Goal: Task Accomplishment & Management: Complete application form

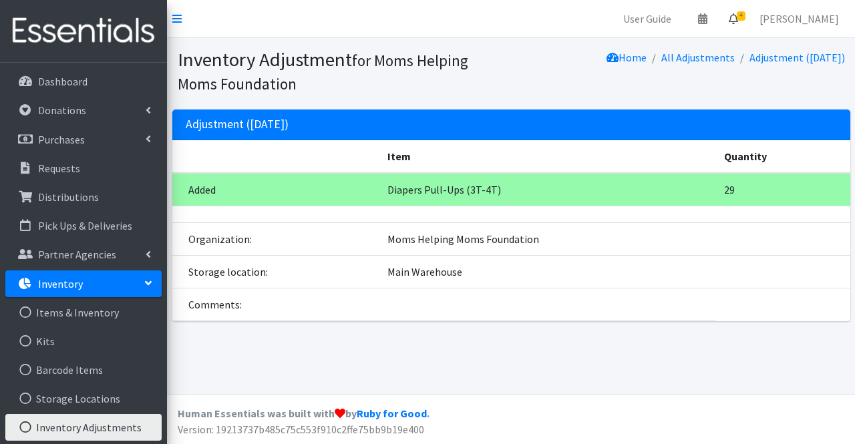
click at [748, 25] on link "4" at bounding box center [733, 18] width 31 height 27
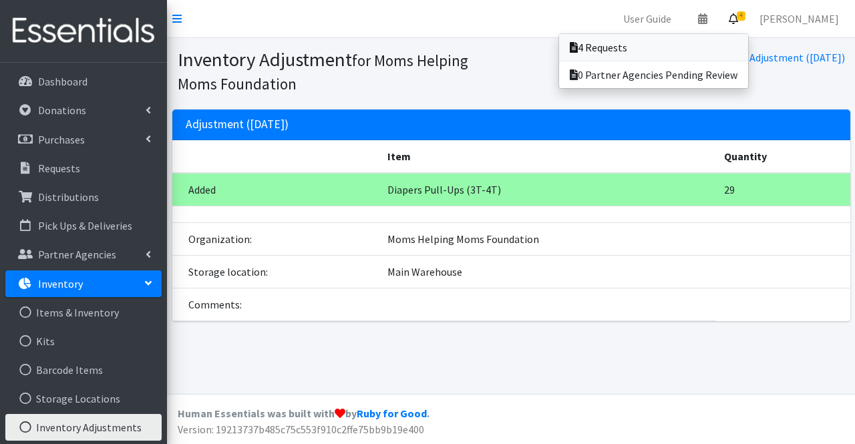
click at [676, 59] on link "4 Requests" at bounding box center [653, 47] width 189 height 27
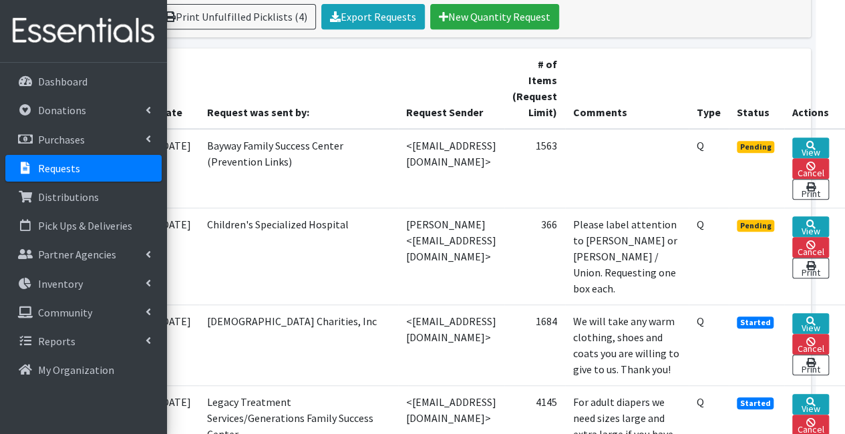
scroll to position [293, 95]
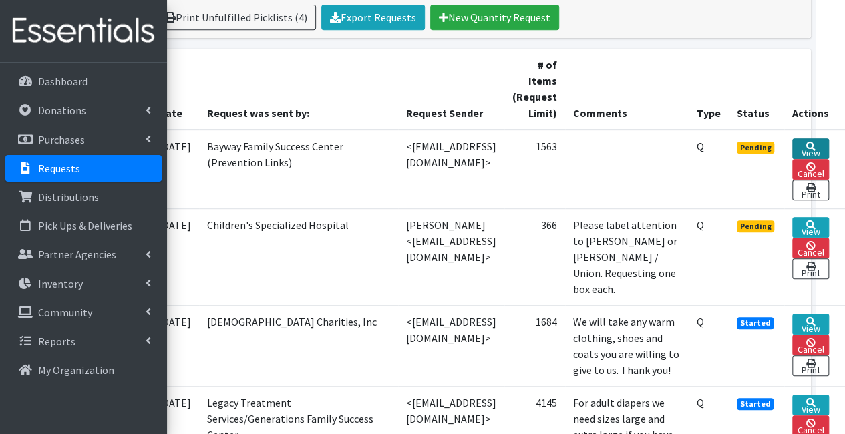
click at [818, 148] on link "View" at bounding box center [810, 148] width 37 height 21
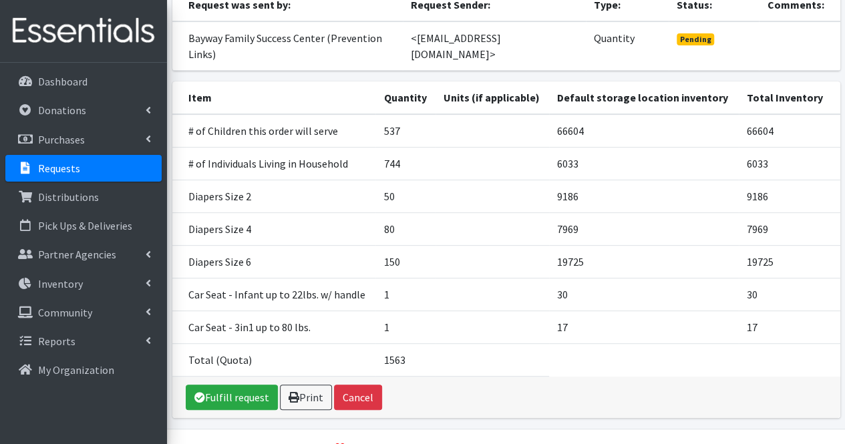
scroll to position [178, 0]
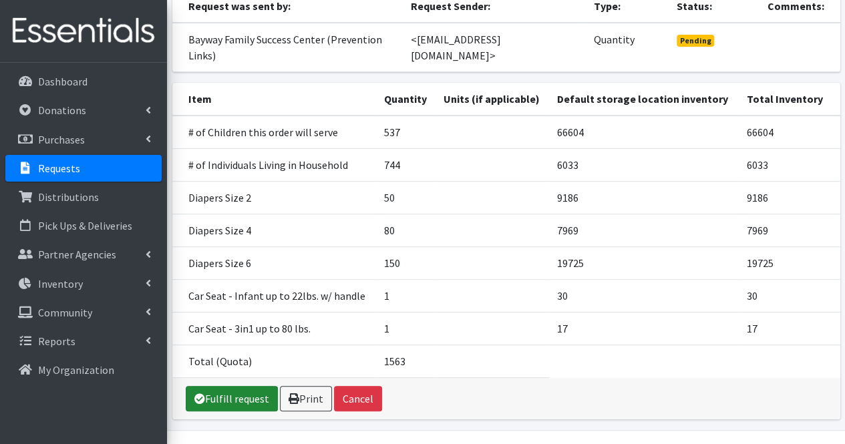
click at [230, 390] on link "Fulfill request" at bounding box center [232, 398] width 92 height 25
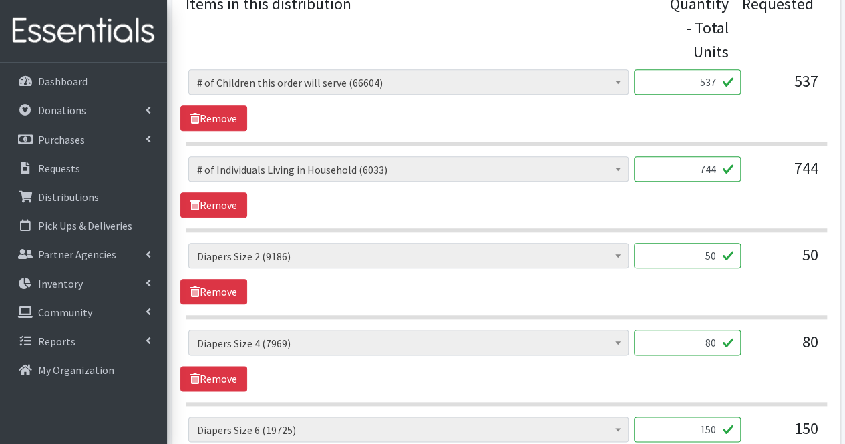
scroll to position [602, 0]
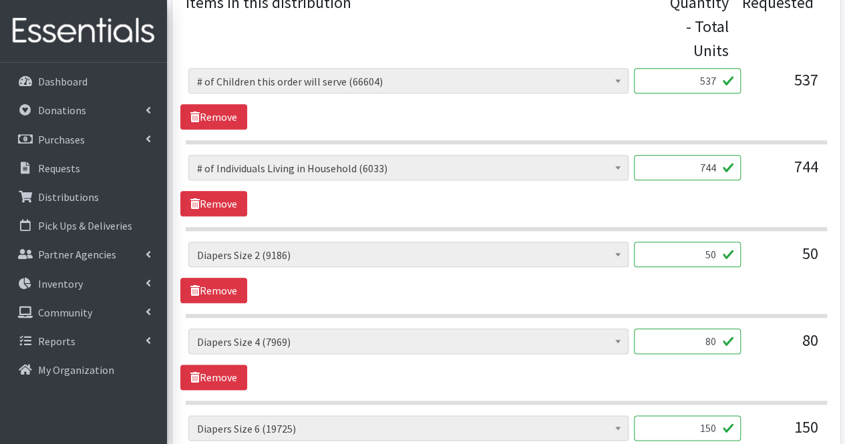
click at [698, 254] on input "50" at bounding box center [687, 254] width 107 height 25
type input "1250"
click at [693, 337] on input "80" at bounding box center [687, 340] width 107 height 25
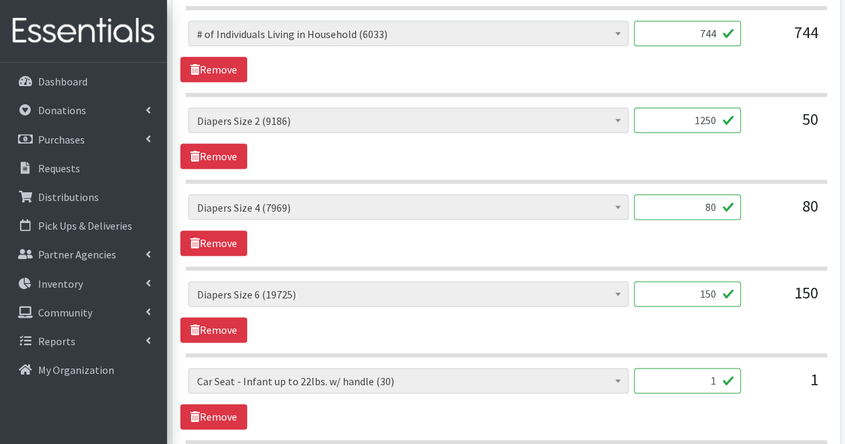
scroll to position [736, 0]
click at [716, 291] on input "150" at bounding box center [687, 292] width 107 height 25
type input "1020"
click at [695, 201] on input "80" at bounding box center [687, 206] width 107 height 25
type input "8"
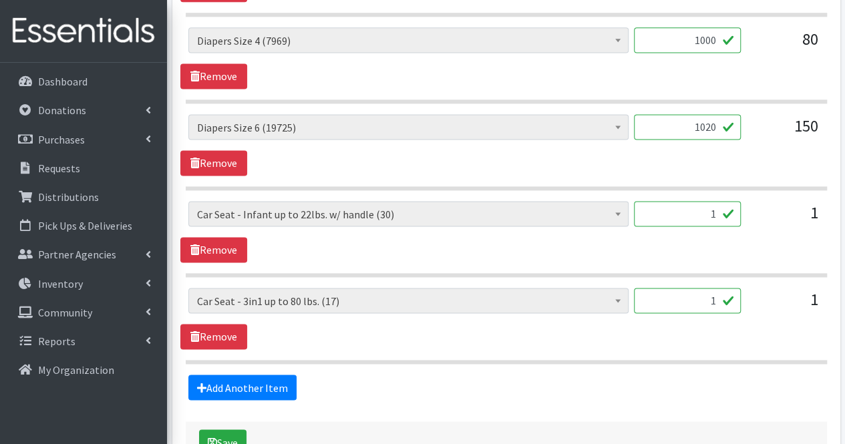
scroll to position [963, 0]
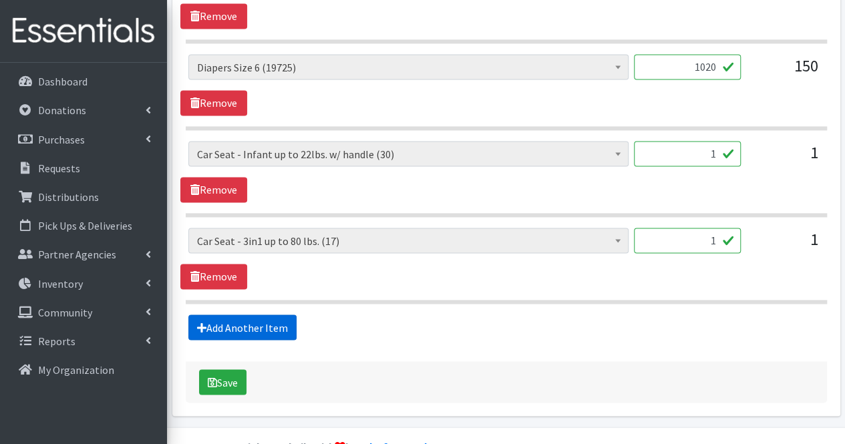
type input "1000"
click at [254, 328] on link "Add Another Item" at bounding box center [242, 326] width 108 height 25
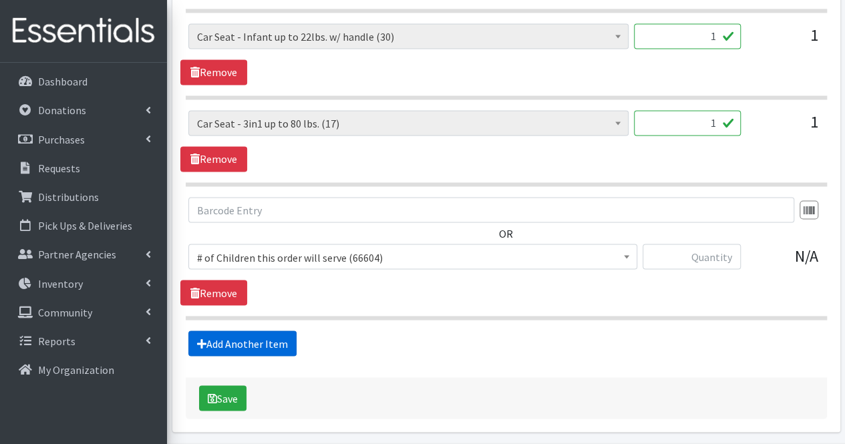
scroll to position [1081, 0]
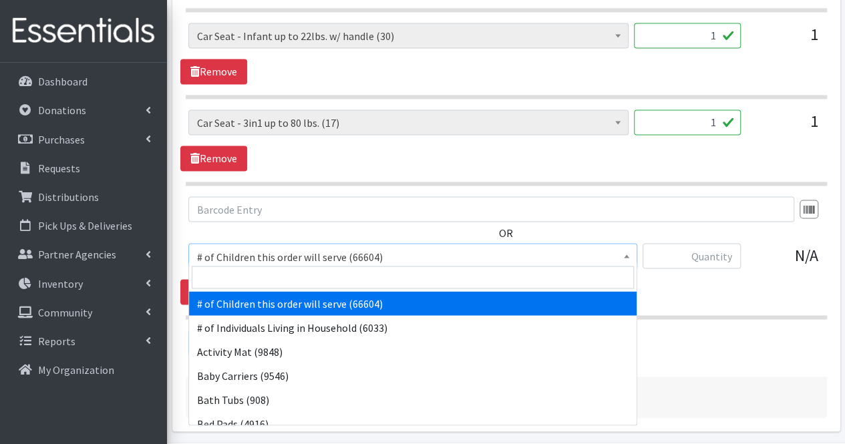
click at [281, 253] on span "# of Children this order will serve (66604)" at bounding box center [412, 256] width 431 height 19
click at [278, 278] on input "search" at bounding box center [413, 277] width 442 height 23
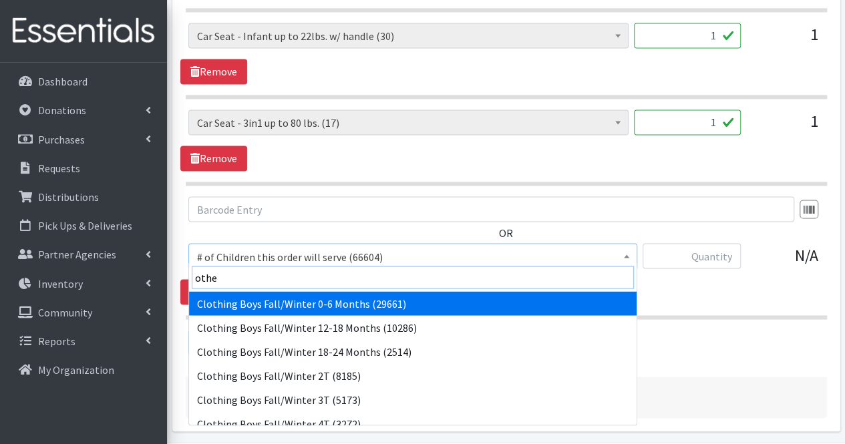
type input "other"
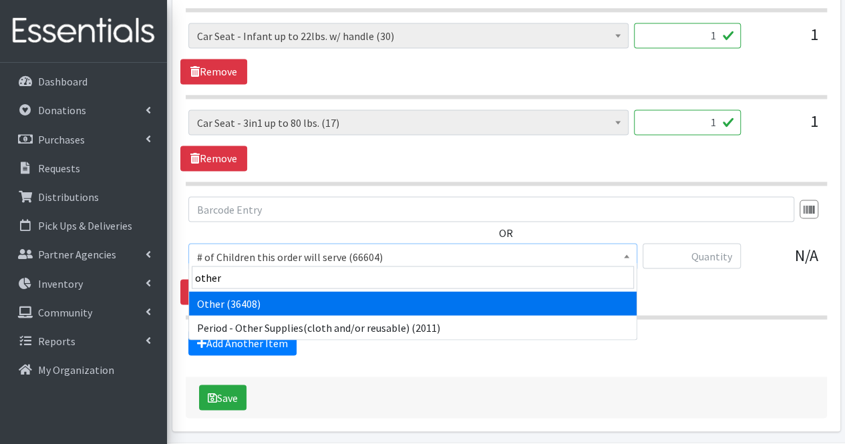
select select "316"
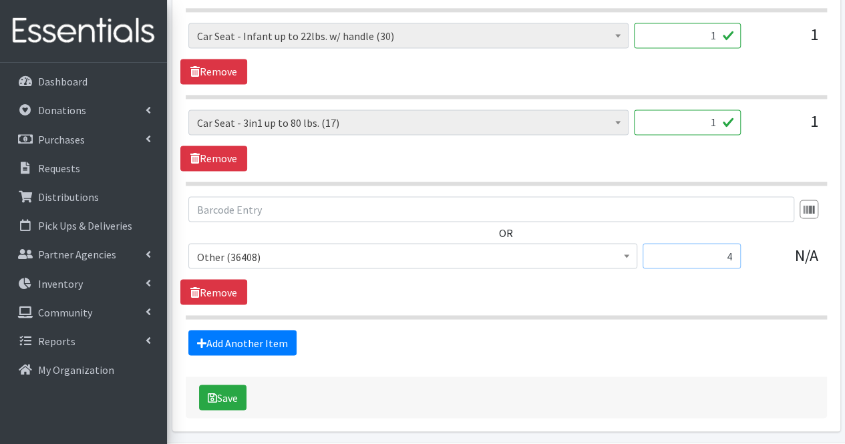
click at [702, 253] on input "4" at bounding box center [691, 255] width 98 height 25
type input "4"
click at [259, 335] on link "Add Another Item" at bounding box center [242, 342] width 108 height 25
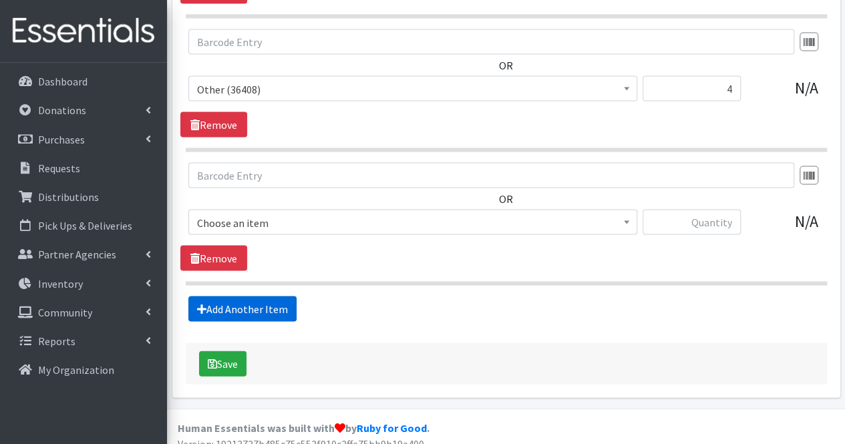
scroll to position [1254, 0]
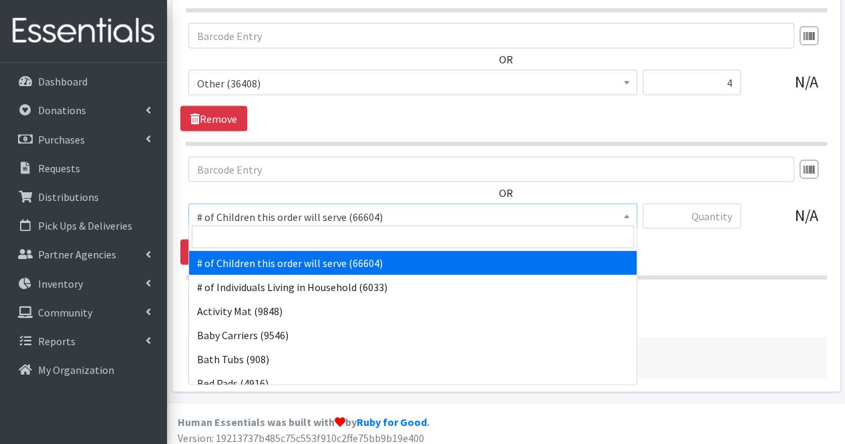
drag, startPoint x: 268, startPoint y: 216, endPoint x: 263, endPoint y: 242, distance: 27.2
click at [263, 242] on input "search" at bounding box center [413, 236] width 442 height 23
type input "nd"
type input "n"
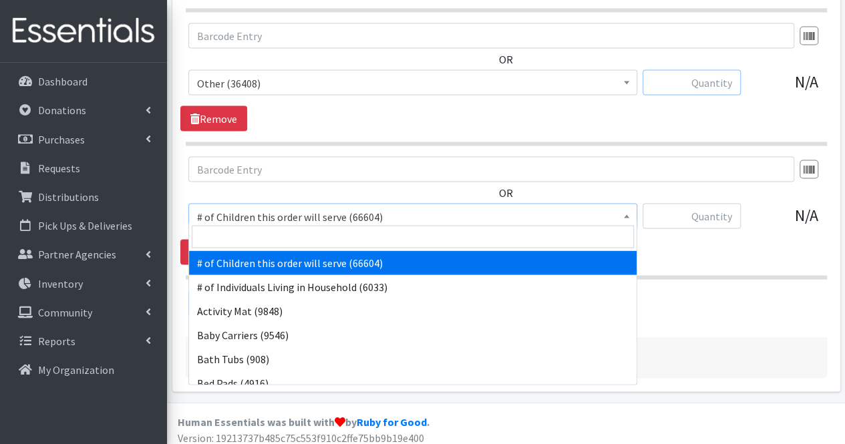
type input "n"
click at [263, 242] on input "search" at bounding box center [413, 236] width 442 height 23
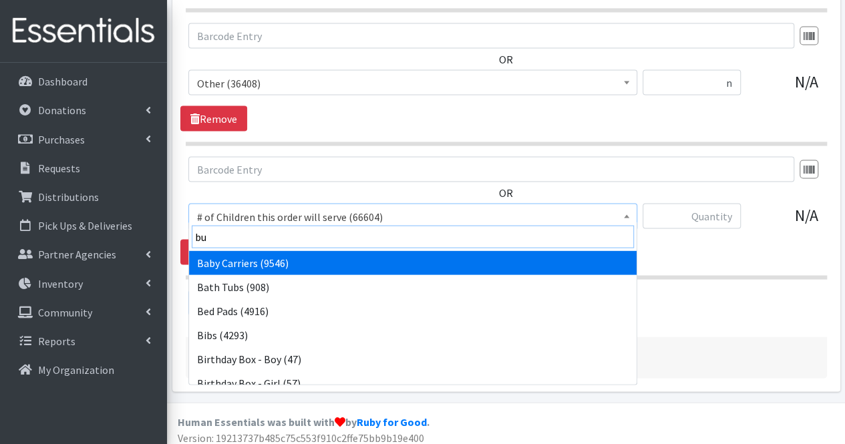
type input "bun"
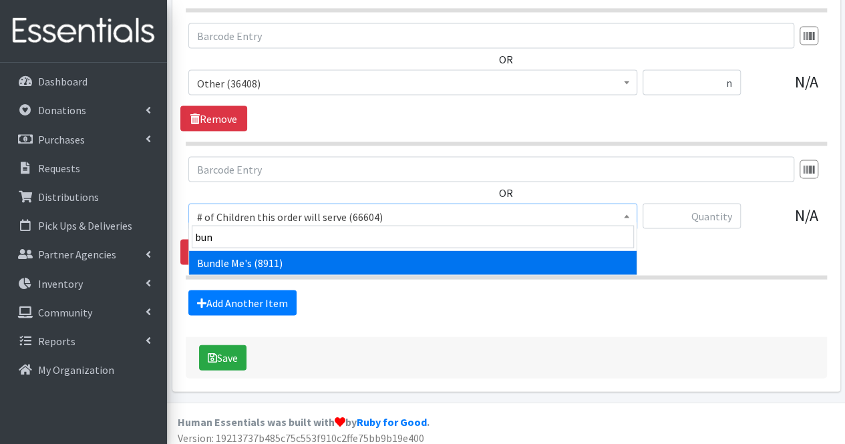
select select "1938"
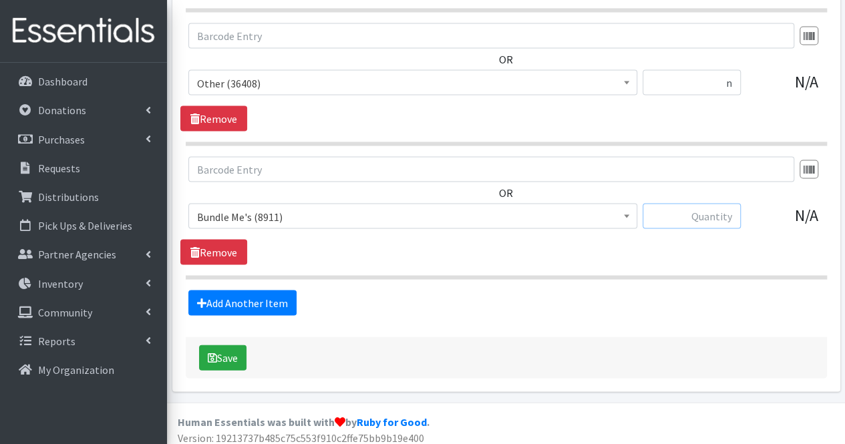
click at [676, 208] on input "text" at bounding box center [691, 215] width 98 height 25
type input "2"
click at [248, 297] on link "Add Another Item" at bounding box center [242, 302] width 108 height 25
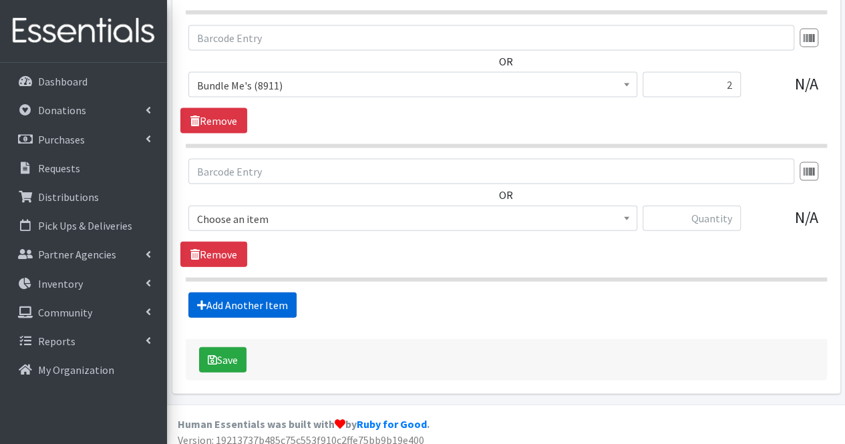
scroll to position [1387, 0]
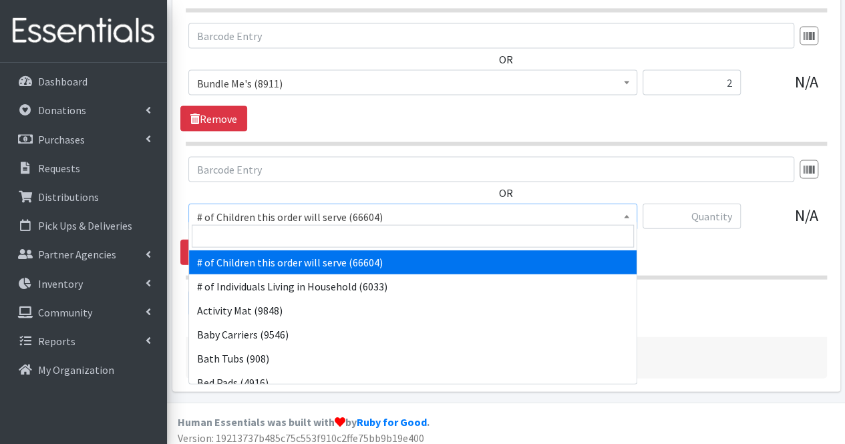
click at [319, 210] on span "# of Children this order will serve (66604)" at bounding box center [412, 217] width 431 height 19
click at [310, 228] on input "search" at bounding box center [413, 236] width 442 height 23
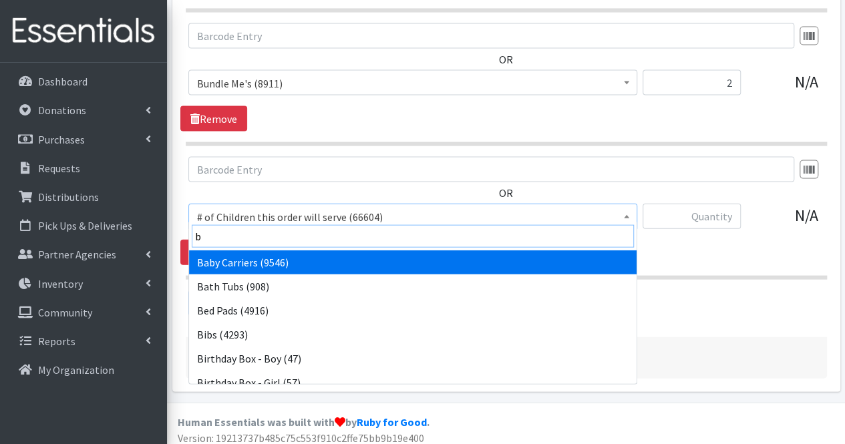
type input "bl"
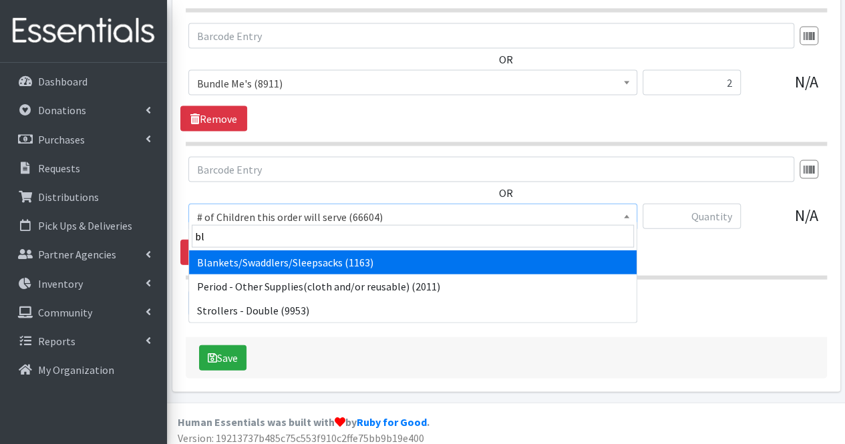
select select "1933"
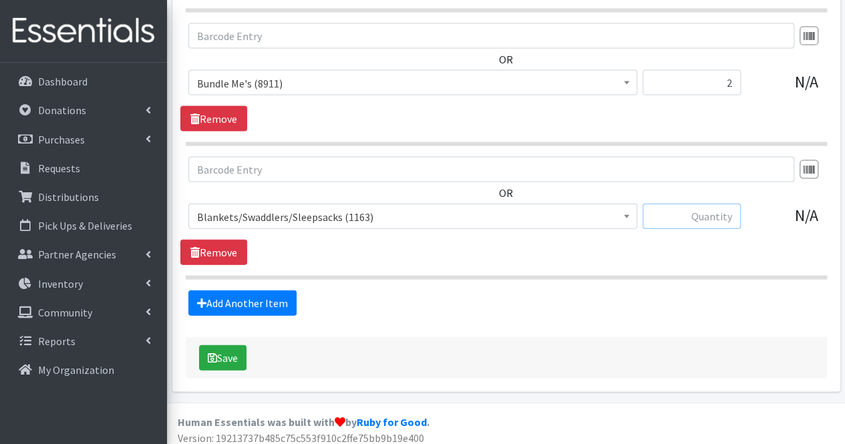
click at [718, 210] on input "text" at bounding box center [691, 216] width 98 height 25
type input "4"
type input "5"
click at [246, 292] on link "Add Another Item" at bounding box center [242, 302] width 108 height 25
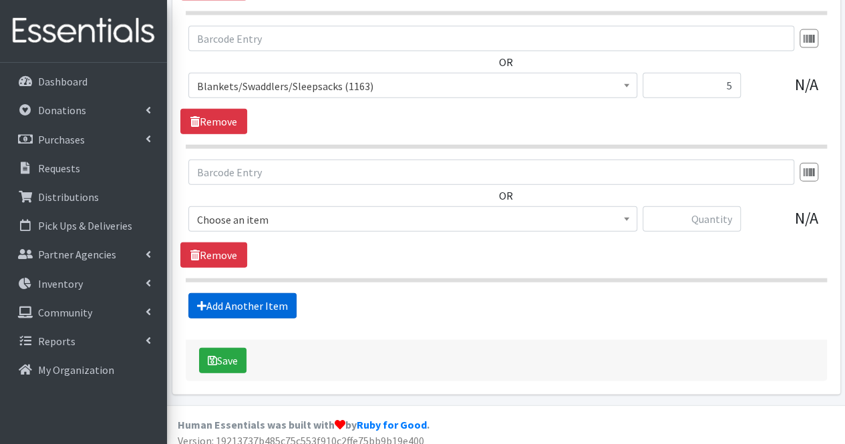
scroll to position [1520, 0]
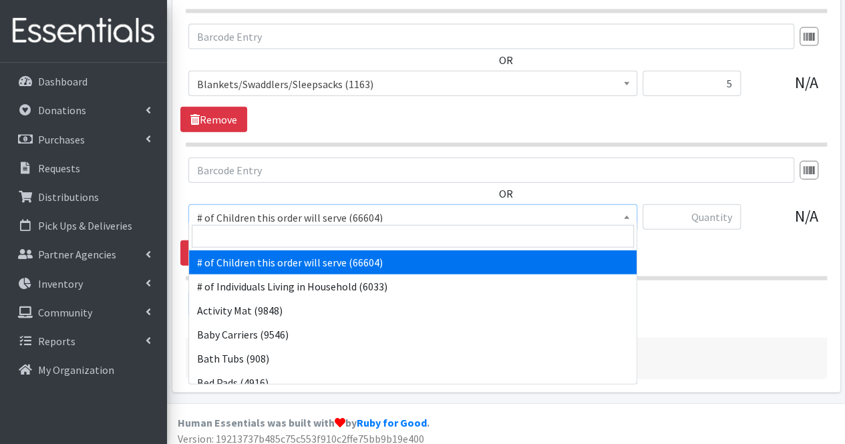
click at [229, 209] on span "# of Children this order will serve (66604)" at bounding box center [412, 217] width 431 height 19
click at [230, 230] on input "search" at bounding box center [413, 236] width 442 height 23
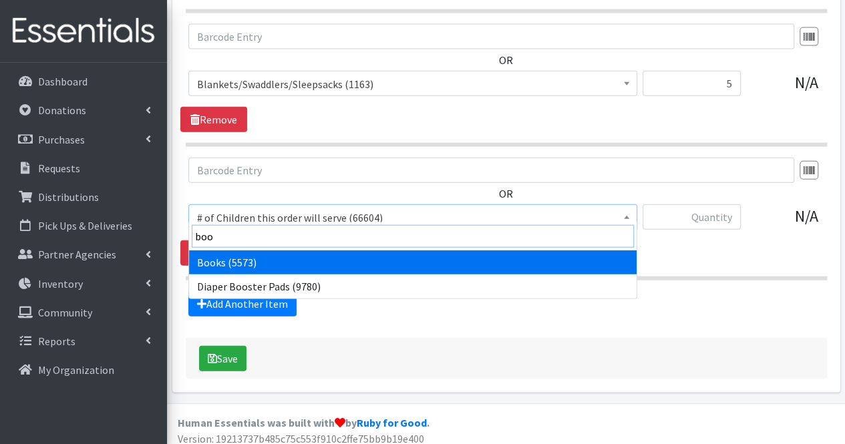
type input "book"
select select "1947"
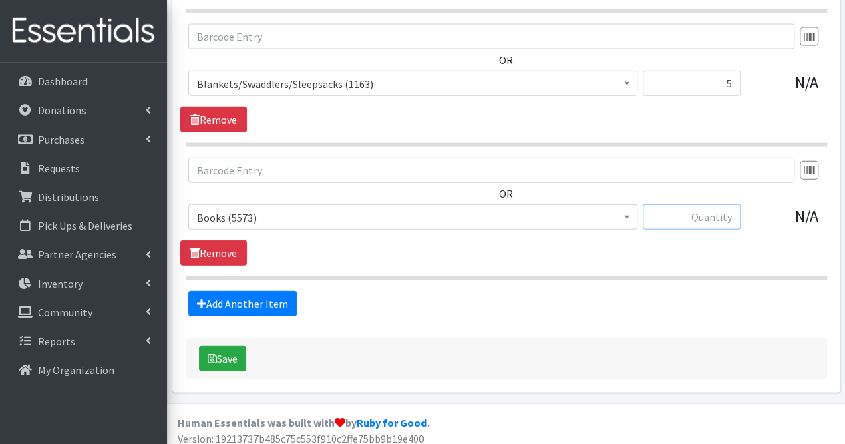
click at [668, 216] on input "text" at bounding box center [691, 216] width 98 height 25
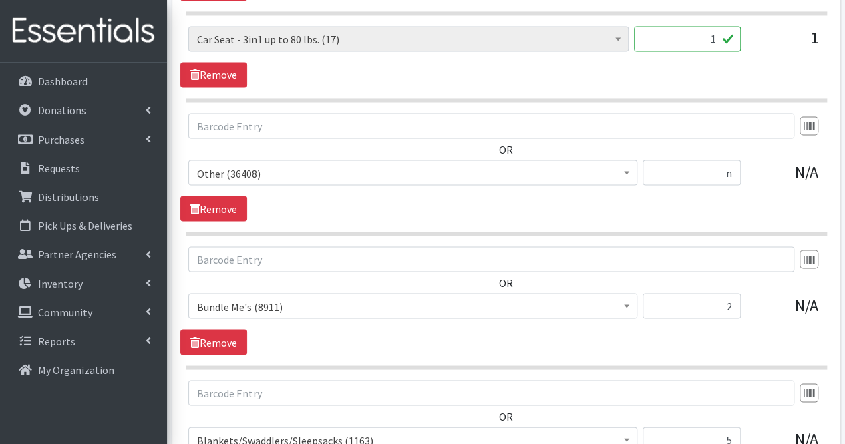
scroll to position [1164, 0]
type input "35"
click at [728, 168] on input "n" at bounding box center [691, 172] width 98 height 25
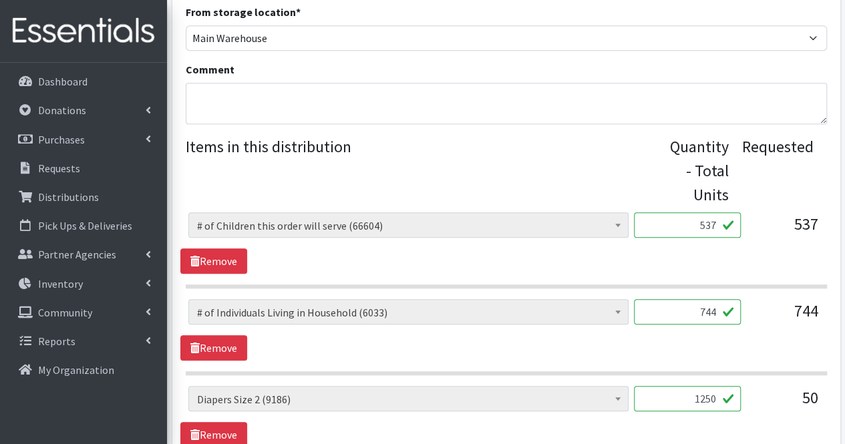
scroll to position [433, 0]
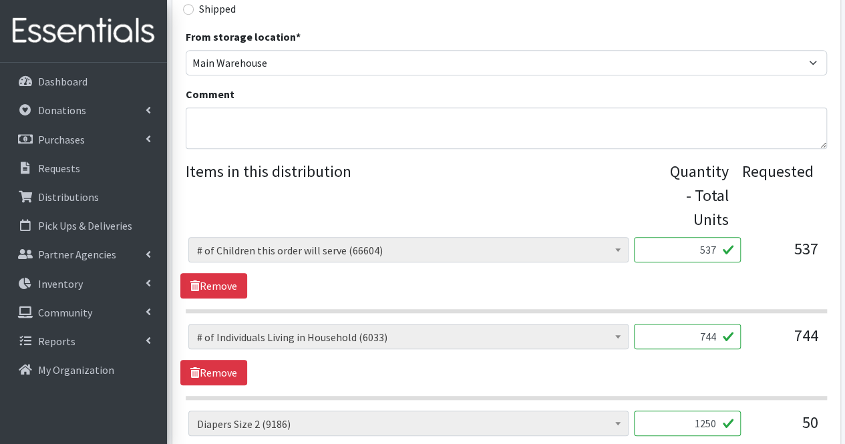
type input "4"
click at [567, 130] on textarea "Comment" at bounding box center [506, 127] width 641 height 41
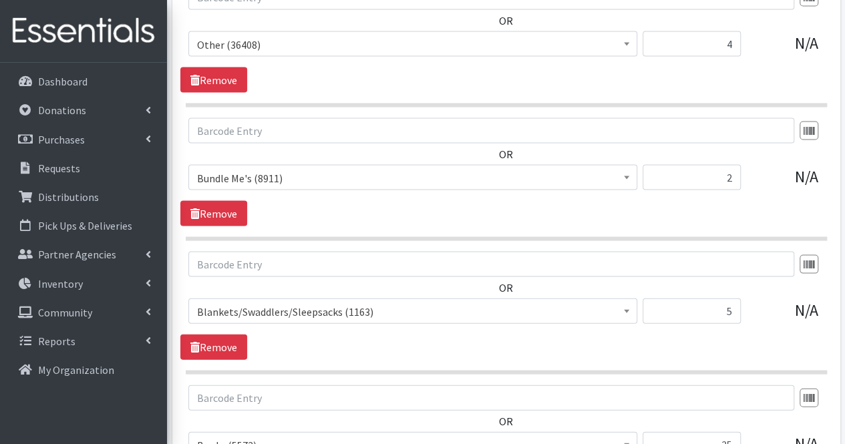
scroll to position [1520, 0]
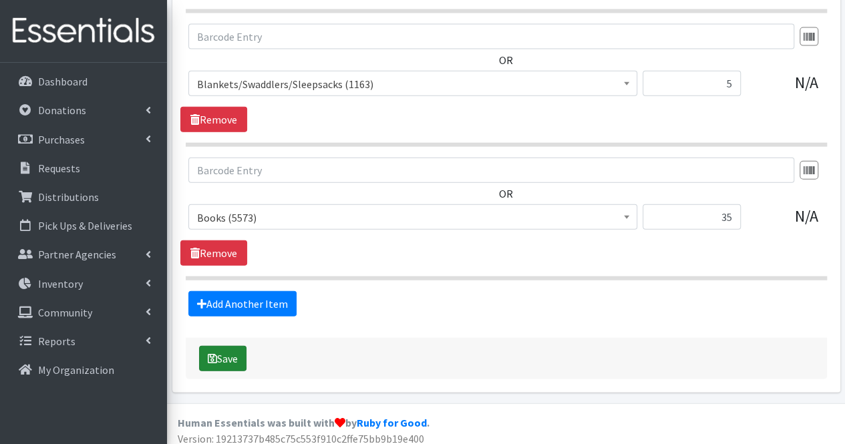
type textarea "Moms, Thank you for your partnership. Due to current inventory, your order coul…"
click at [226, 346] on button "Save" at bounding box center [222, 358] width 47 height 25
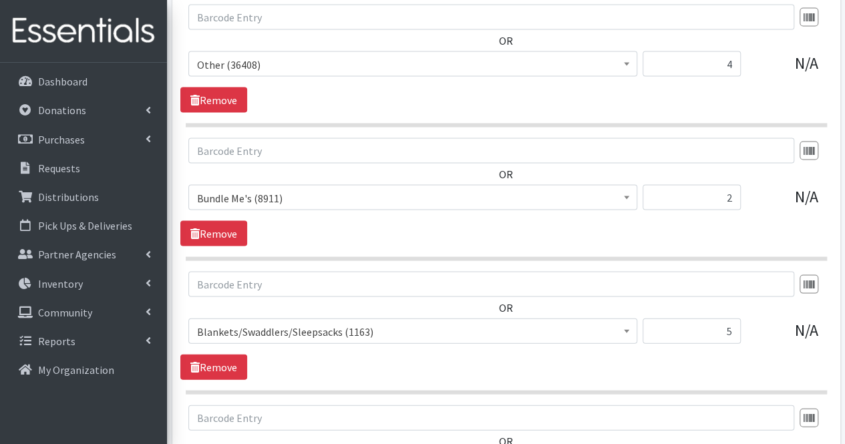
scroll to position [1271, 0]
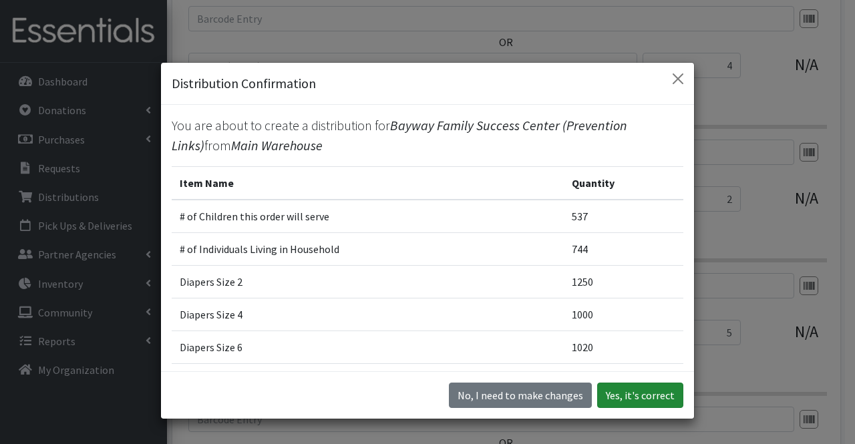
click at [649, 399] on button "Yes, it's correct" at bounding box center [640, 395] width 86 height 25
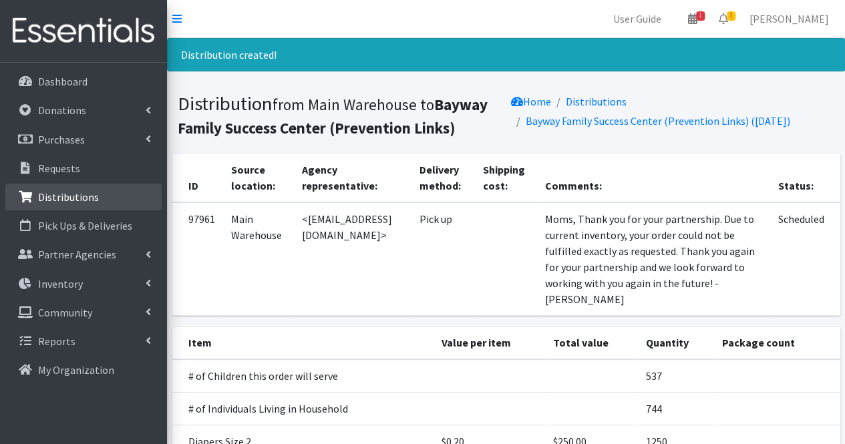
click at [105, 198] on link "Distributions" at bounding box center [83, 197] width 156 height 27
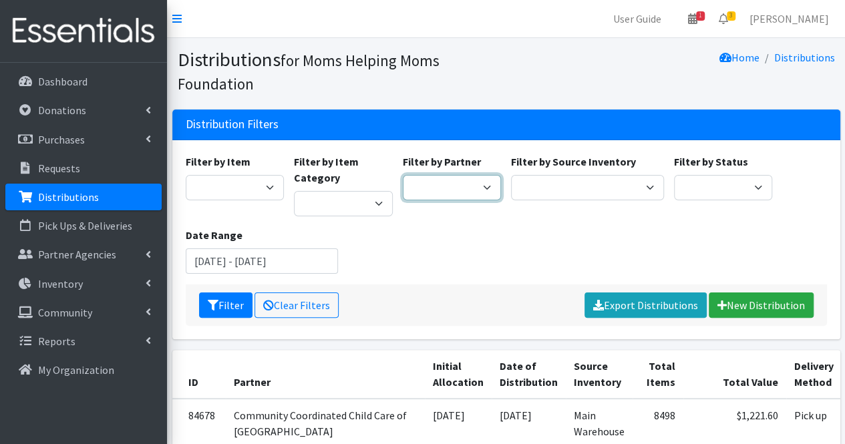
click at [421, 193] on select "Acenda Integrated Health - FSC Acenda Integrated Health - Maternal Health Alter…" at bounding box center [452, 187] width 99 height 25
select select "1716"
click at [403, 175] on select "Acenda Integrated Health - FSC Acenda Integrated Health - Maternal Health Alter…" at bounding box center [452, 187] width 99 height 25
click at [248, 303] on button "Filter" at bounding box center [225, 304] width 53 height 25
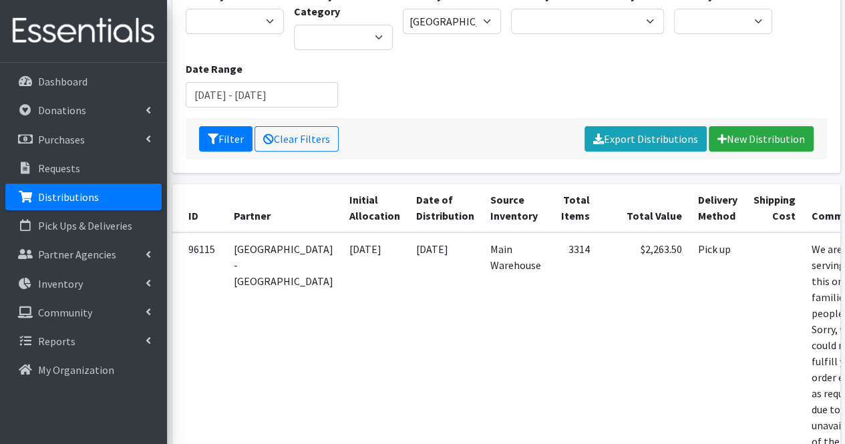
scroll to position [0, 85]
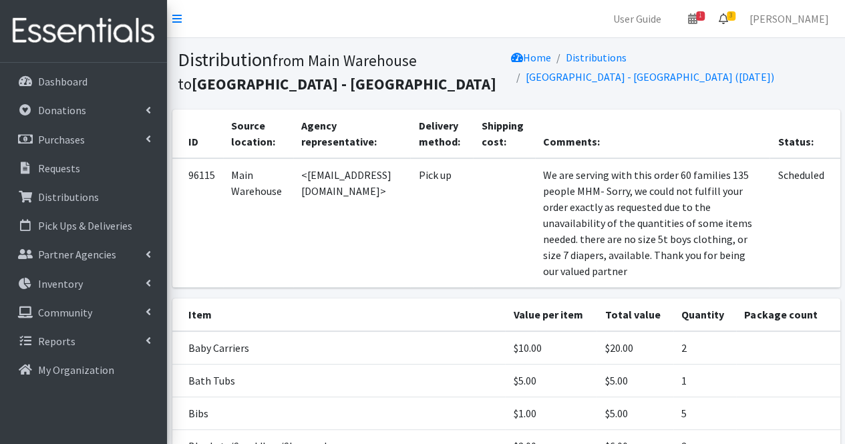
click at [735, 14] on span "3" at bounding box center [730, 15] width 9 height 9
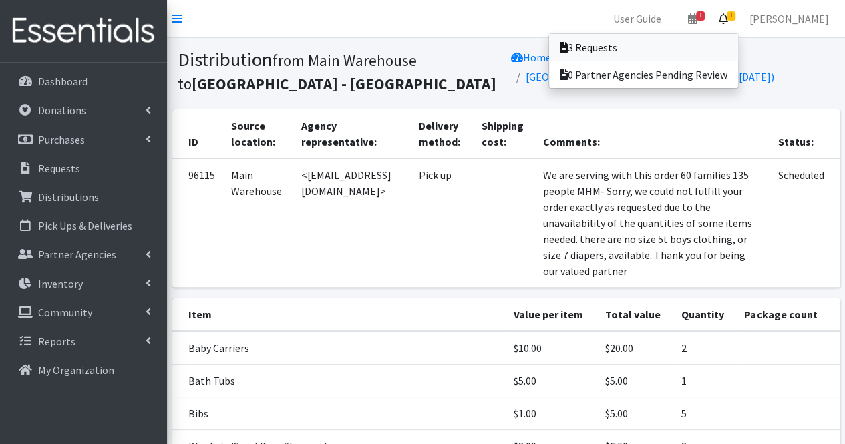
click at [698, 47] on link "3 Requests" at bounding box center [643, 47] width 189 height 27
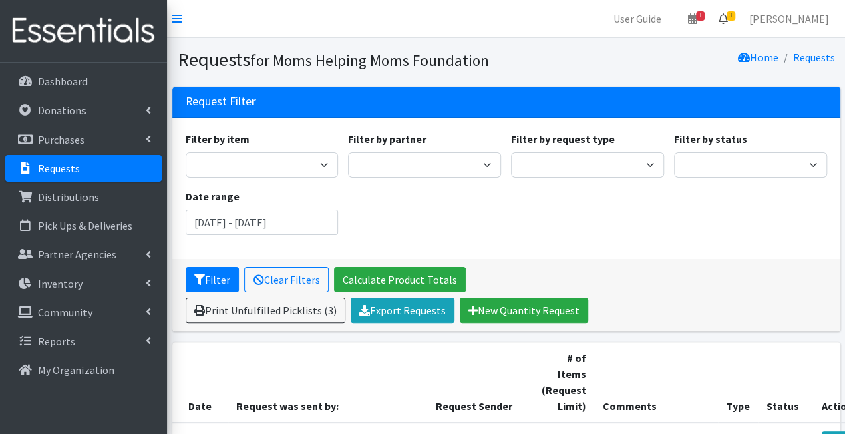
click at [738, 21] on link "3" at bounding box center [723, 18] width 31 height 27
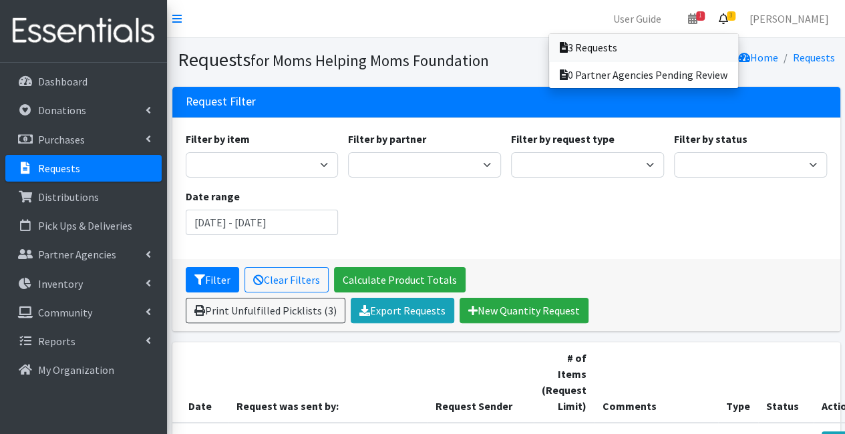
click at [704, 50] on link "3 Requests" at bounding box center [643, 47] width 189 height 27
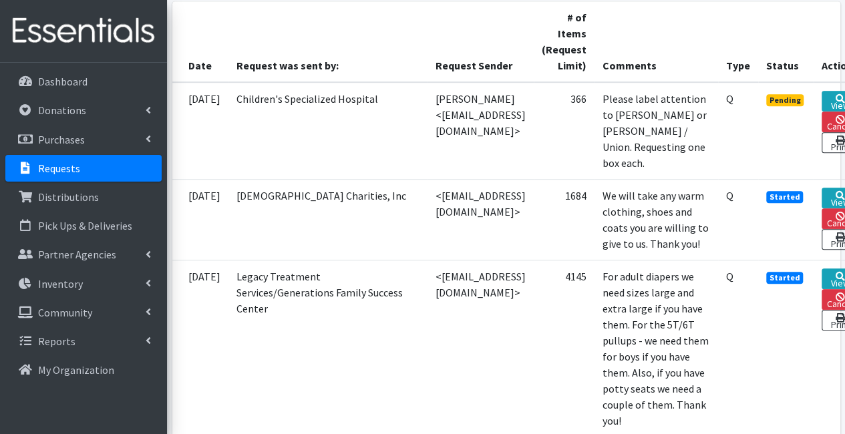
scroll to position [340, 95]
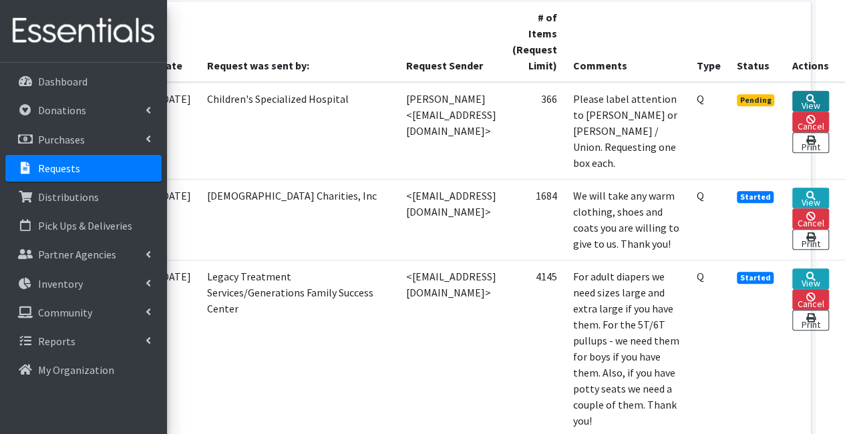
click at [798, 102] on link "View" at bounding box center [810, 101] width 37 height 21
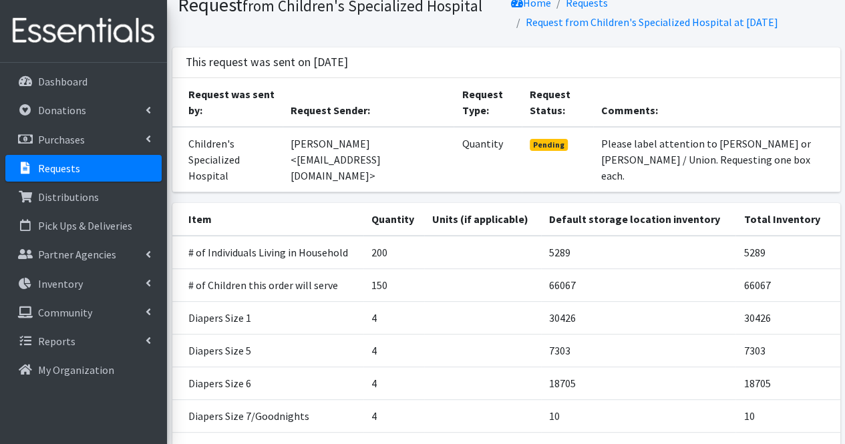
scroll to position [55, 0]
